Goal: Use online tool/utility: Utilize a website feature to perform a specific function

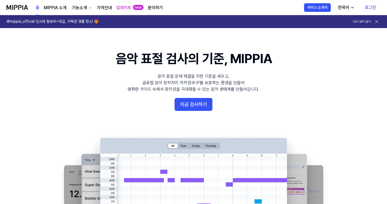
click at [373, 8] on link "로그인" at bounding box center [371, 7] width 20 height 15
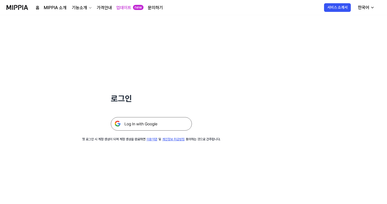
click at [150, 127] on img at bounding box center [151, 124] width 81 height 14
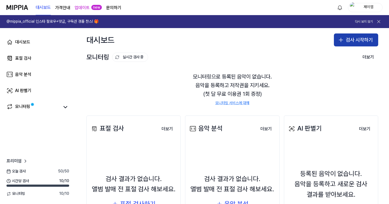
click at [342, 38] on icon "button" at bounding box center [341, 40] width 6 height 6
click at [352, 39] on button "검사 시작하기" at bounding box center [356, 40] width 44 height 13
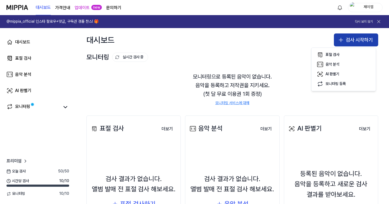
click at [352, 39] on button "검사 시작하기" at bounding box center [356, 40] width 44 height 13
click at [354, 40] on button "검사 시작하기" at bounding box center [356, 40] width 44 height 13
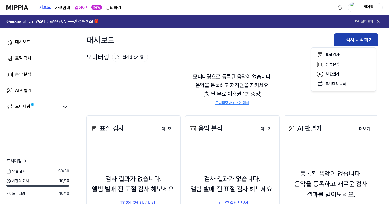
click at [354, 40] on button "검사 시작하기" at bounding box center [356, 40] width 44 height 13
click at [344, 45] on button "검사 시작하기" at bounding box center [356, 40] width 44 height 13
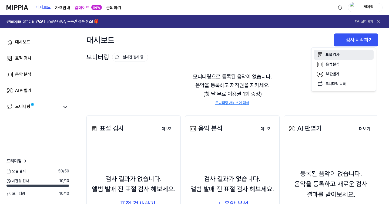
click at [335, 57] on div "표절 검사" at bounding box center [333, 54] width 14 height 5
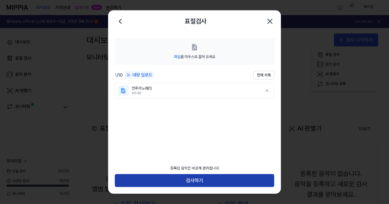
click at [199, 179] on button "검사하기" at bounding box center [195, 180] width 160 height 13
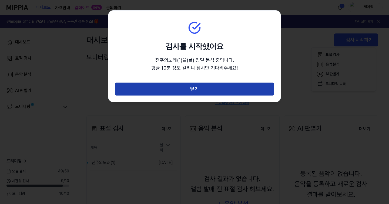
click at [207, 85] on button "닫기" at bounding box center [195, 89] width 160 height 13
